Goal: Information Seeking & Learning: Learn about a topic

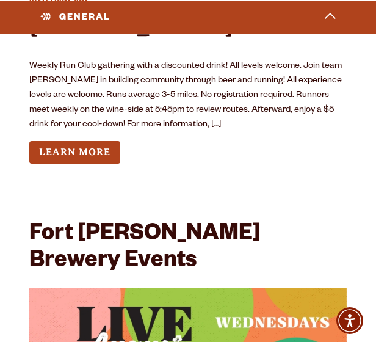
scroll to position [6112, 0]
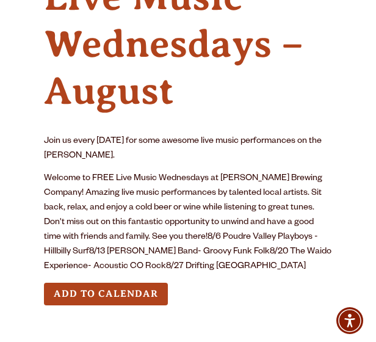
scroll to position [266, 0]
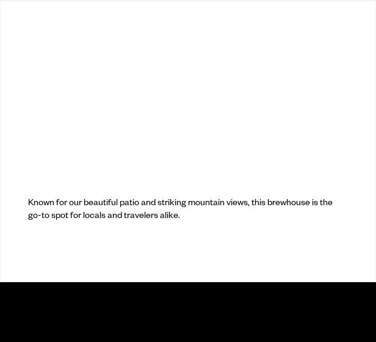
scroll to position [6112, 0]
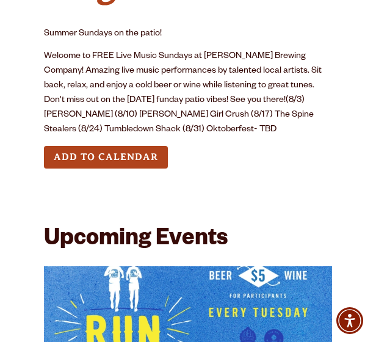
scroll to position [378, 0]
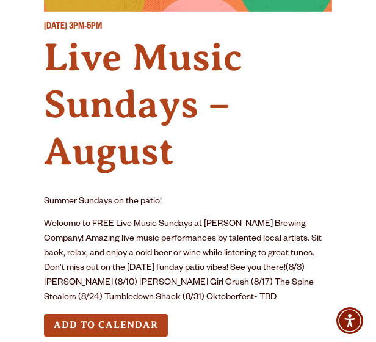
click at [241, 264] on p "Welcome to FREE Live Music Sundays at Odell Brewing Company! Amazing live music…" at bounding box center [188, 261] width 288 height 88
click at [234, 276] on p "Welcome to FREE Live Music Sundays at Odell Brewing Company! Amazing live music…" at bounding box center [188, 261] width 288 height 88
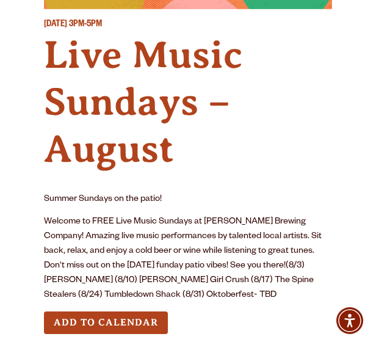
click at [234, 265] on p "Welcome to FREE Live Music Sundays at Odell Brewing Company! Amazing live music…" at bounding box center [188, 259] width 288 height 88
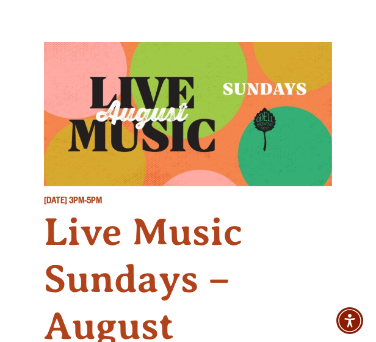
scroll to position [0, 0]
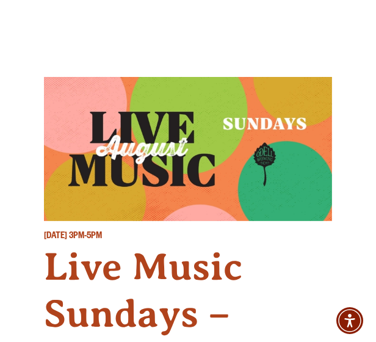
click at [237, 50] on div "Sunday August 24, 2025 3PM-5PM Live Music Sundays – August Summer Sundays on th…" at bounding box center [188, 326] width 288 height 556
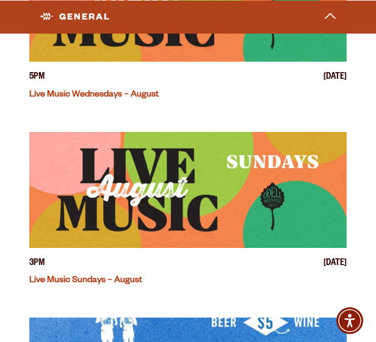
scroll to position [6454, 0]
